Goal: Transaction & Acquisition: Download file/media

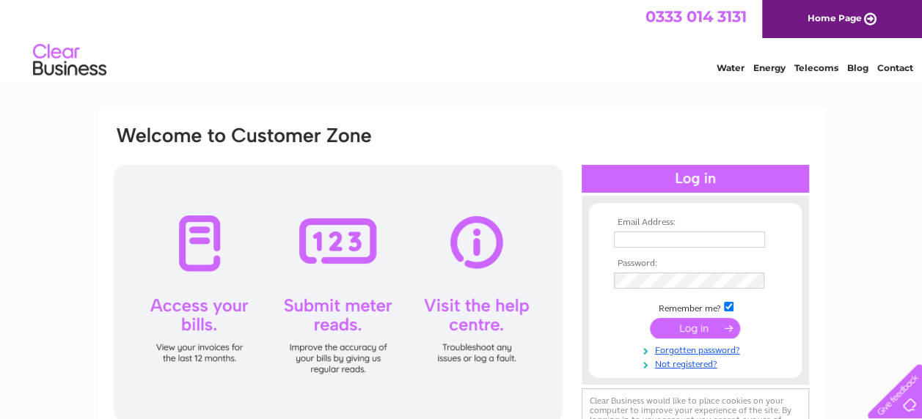
click at [689, 238] on input "text" at bounding box center [689, 240] width 151 height 16
paste input "[EMAIL_ADDRESS][DOMAIN_NAME]"
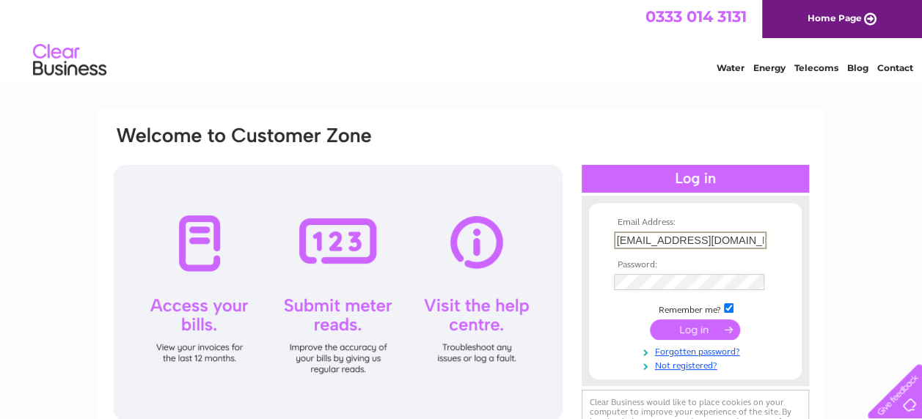
type input "[EMAIL_ADDRESS][DOMAIN_NAME]"
click at [694, 328] on input "submit" at bounding box center [695, 328] width 90 height 21
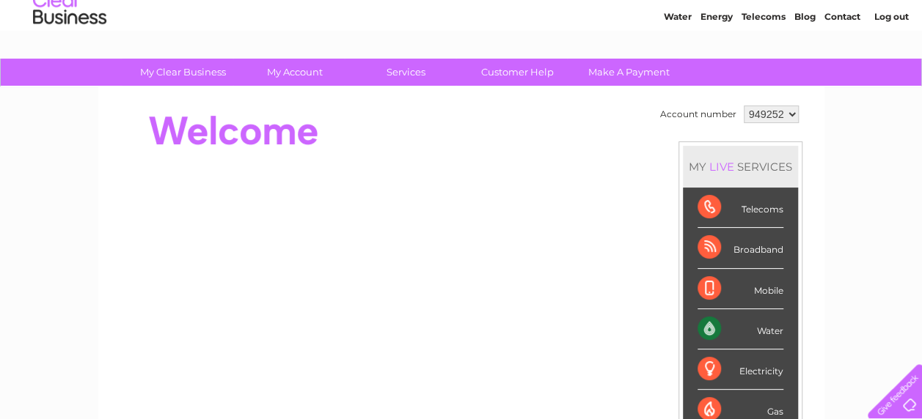
scroll to position [73, 0]
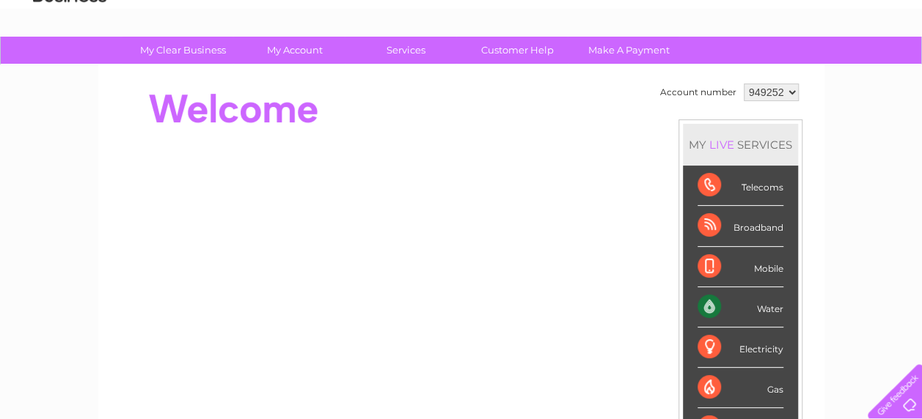
click at [793, 89] on select "949252 958559 958608" at bounding box center [770, 93] width 55 height 18
click at [743, 84] on select "949252 958559 958608" at bounding box center [770, 93] width 55 height 18
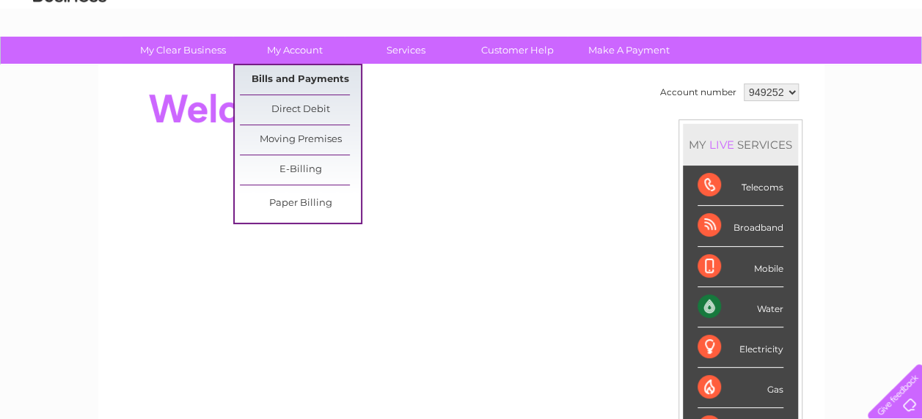
click at [302, 73] on link "Bills and Payments" at bounding box center [300, 79] width 121 height 29
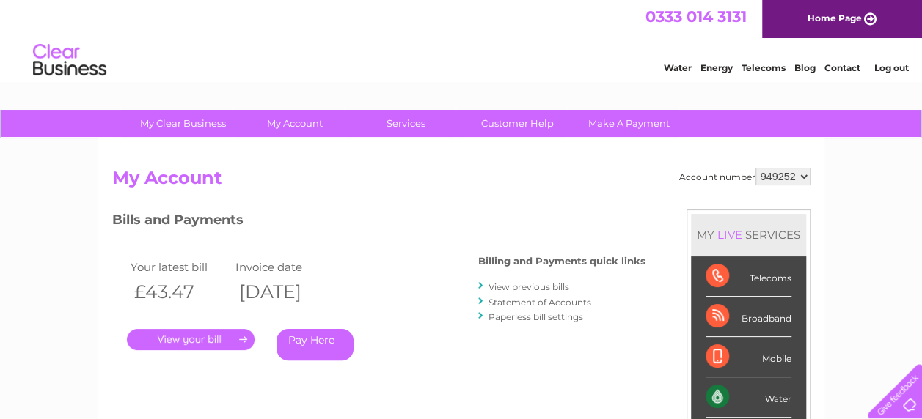
click at [224, 342] on link "." at bounding box center [191, 339] width 128 height 21
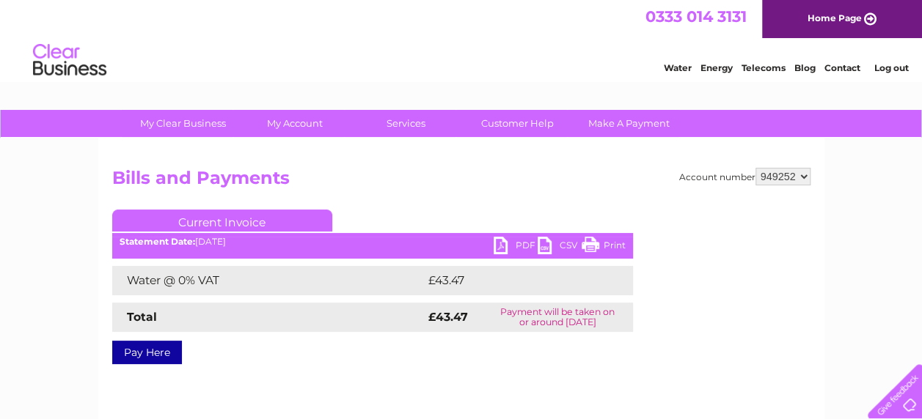
click at [504, 243] on link "PDF" at bounding box center [515, 247] width 44 height 21
click at [807, 176] on select "949252 958559 958608" at bounding box center [782, 177] width 55 height 18
select select "958559"
click at [755, 168] on select "949252 958559 958608" at bounding box center [782, 177] width 55 height 18
click at [506, 242] on link "PDF" at bounding box center [515, 247] width 44 height 21
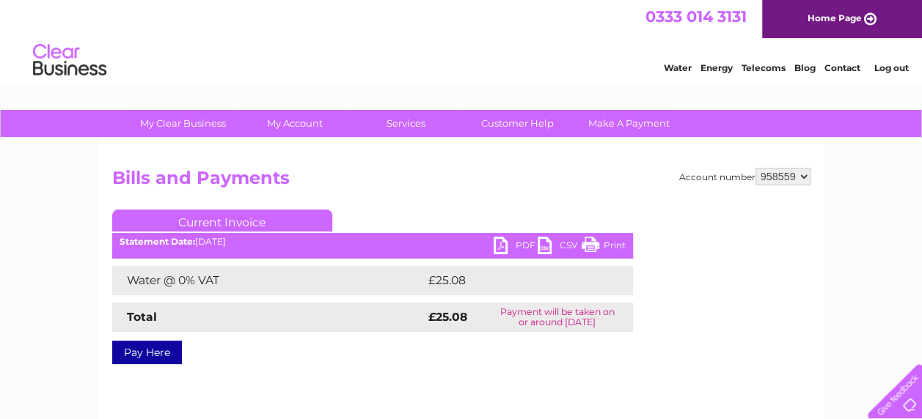
click at [804, 175] on select "949252 958559 958608" at bounding box center [782, 177] width 55 height 18
select select "958608"
click at [755, 168] on select "949252 958559 958608" at bounding box center [782, 177] width 55 height 18
click at [505, 243] on link "PDF" at bounding box center [515, 247] width 44 height 21
